Goal: Information Seeking & Learning: Learn about a topic

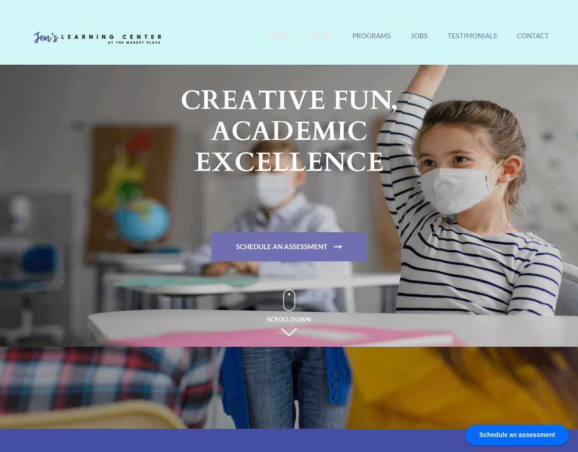
click at [322, 36] on link "About" at bounding box center [320, 41] width 24 height 20
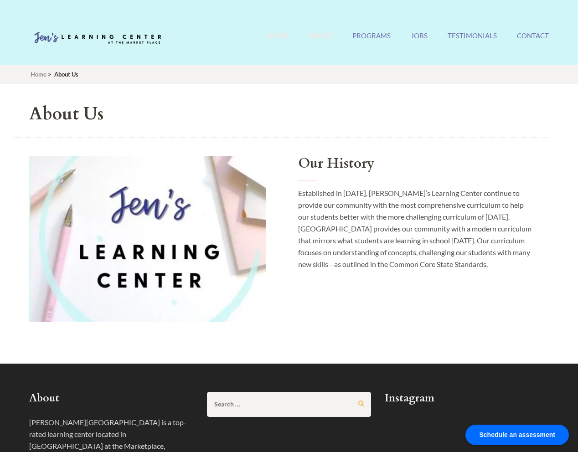
click at [288, 36] on link "Home" at bounding box center [277, 41] width 21 height 20
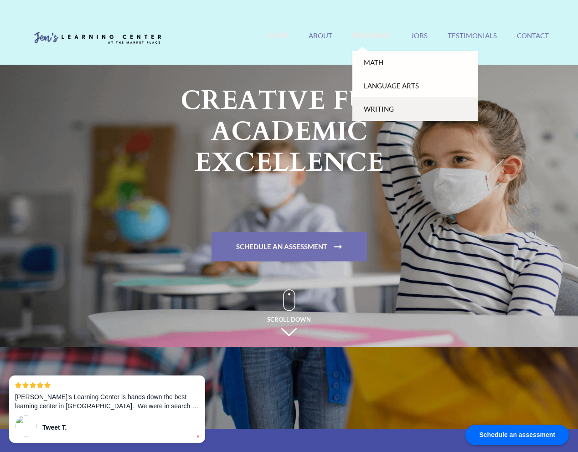
click at [383, 108] on link "Writing" at bounding box center [414, 108] width 125 height 23
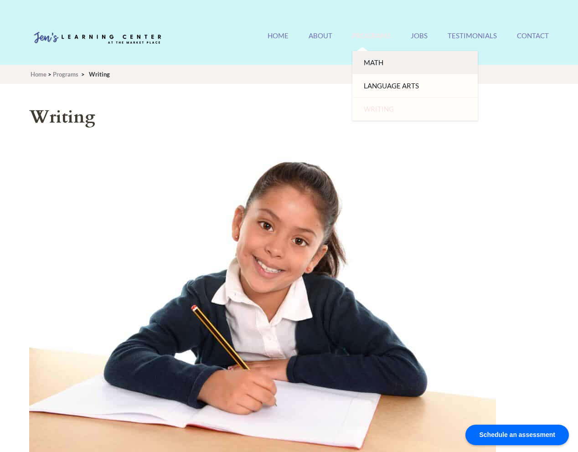
click at [384, 68] on link "Math" at bounding box center [414, 62] width 125 height 23
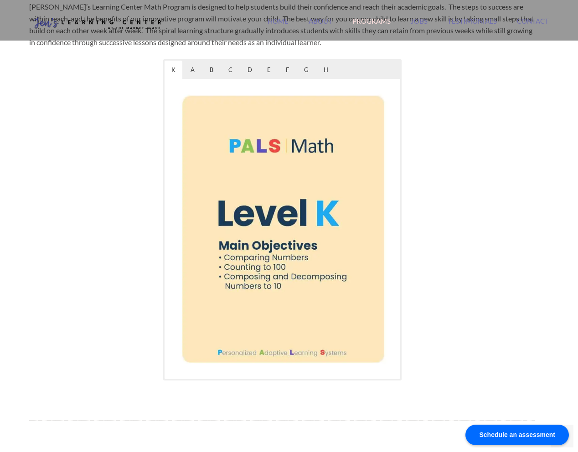
scroll to position [440, 0]
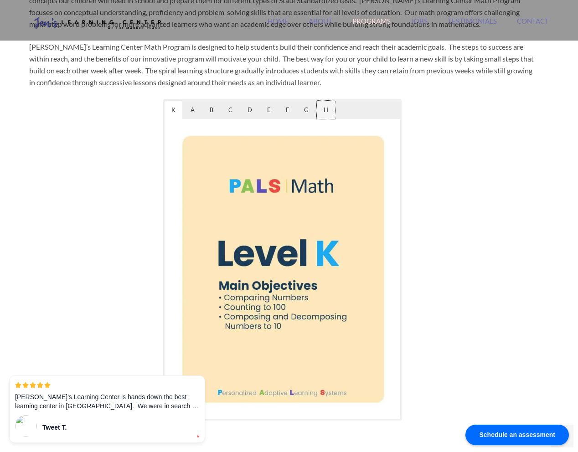
click at [323, 110] on span "H" at bounding box center [326, 110] width 18 height 18
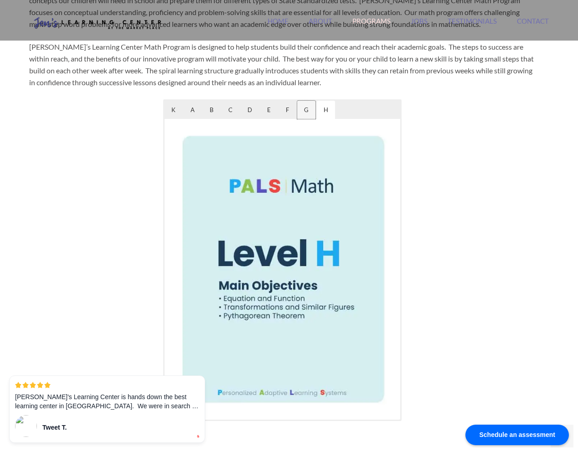
click at [306, 112] on span "G" at bounding box center [306, 110] width 18 height 18
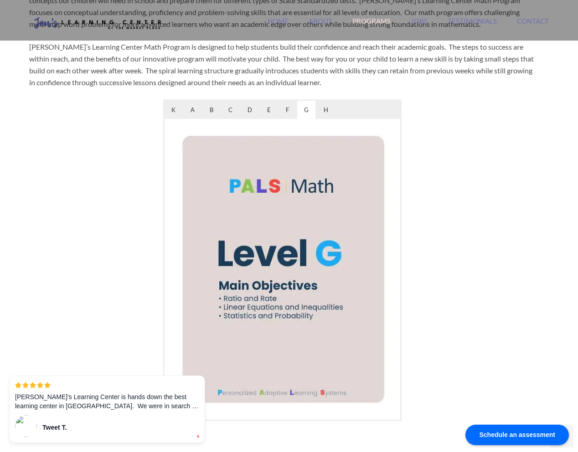
click at [296, 112] on div "K A B C D E F G H" at bounding box center [281, 110] width 235 height 18
click at [288, 112] on span "F" at bounding box center [287, 110] width 17 height 18
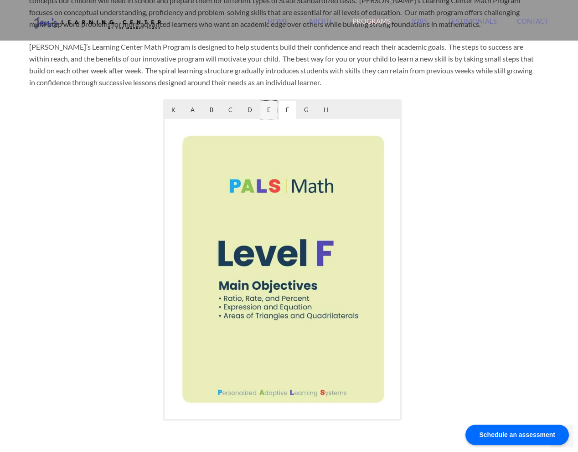
click at [274, 112] on span "E" at bounding box center [268, 110] width 17 height 18
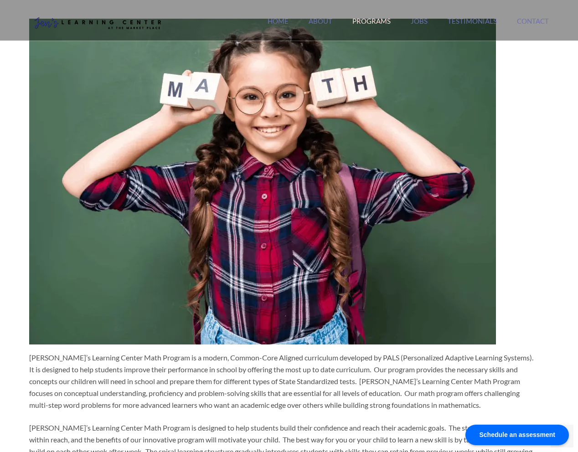
scroll to position [0, 0]
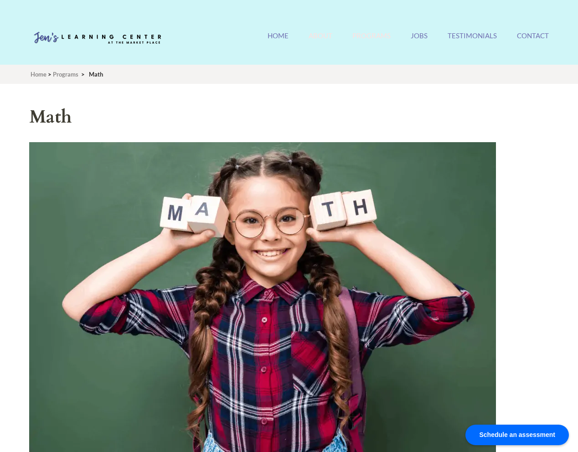
click at [323, 41] on link "About" at bounding box center [320, 41] width 24 height 20
click at [515, 123] on h1 "Math" at bounding box center [282, 117] width 506 height 26
click at [428, 34] on ul "Home About Programs Math Language Arts Writing Jobs Testimonials Contact" at bounding box center [407, 41] width 281 height 20
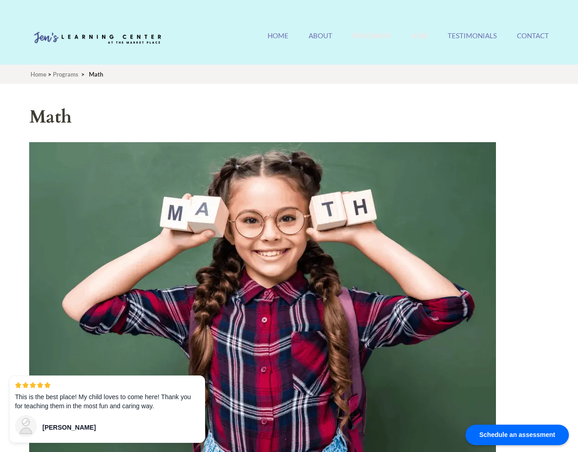
click at [424, 35] on link "Jobs" at bounding box center [418, 41] width 17 height 20
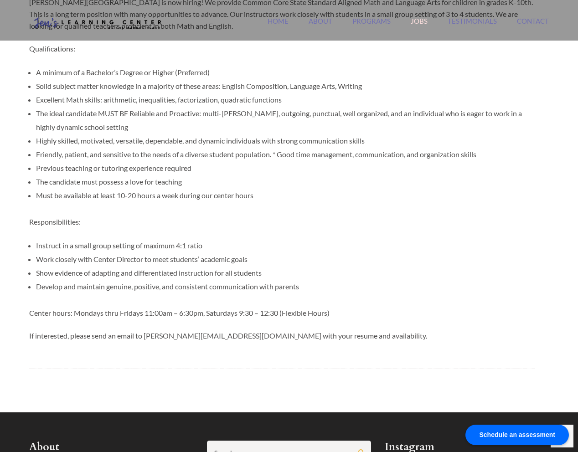
scroll to position [287, 0]
